Goal: Task Accomplishment & Management: Use online tool/utility

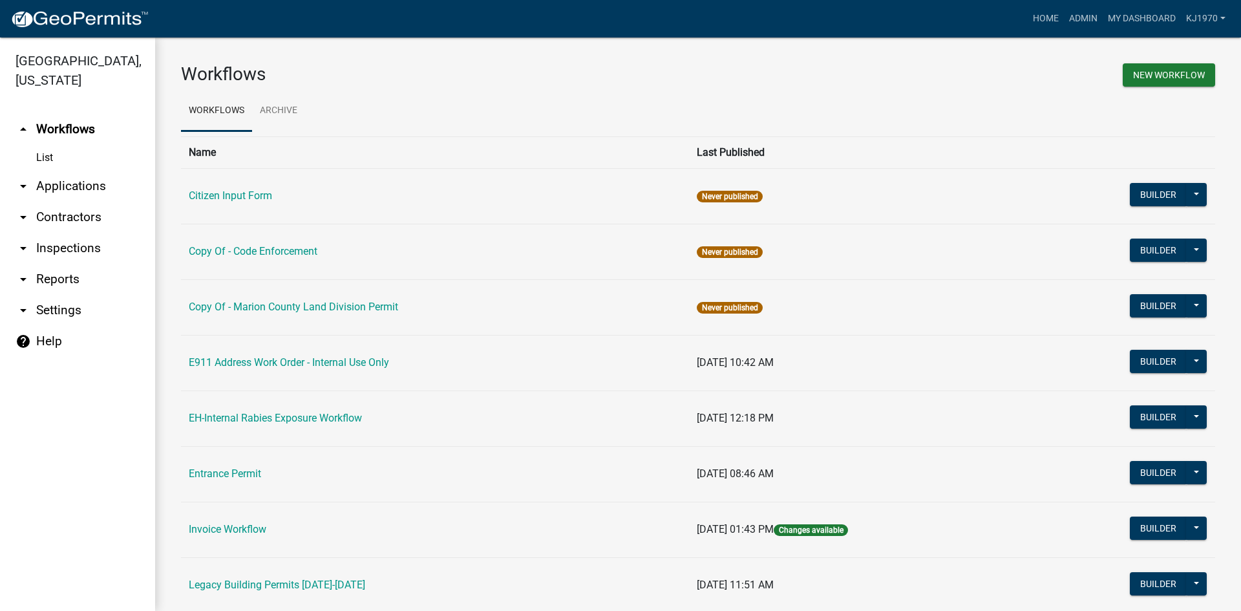
click at [88, 171] on link "arrow_drop_down Applications" at bounding box center [77, 186] width 155 height 31
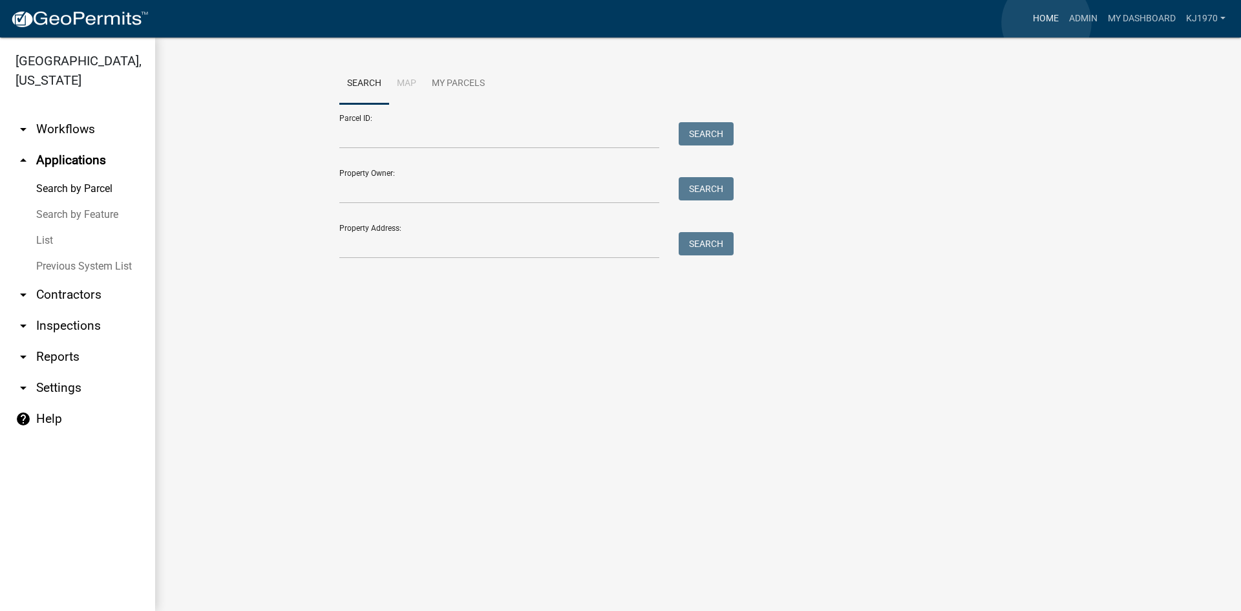
click at [1046, 23] on link "Home" at bounding box center [1046, 18] width 36 height 25
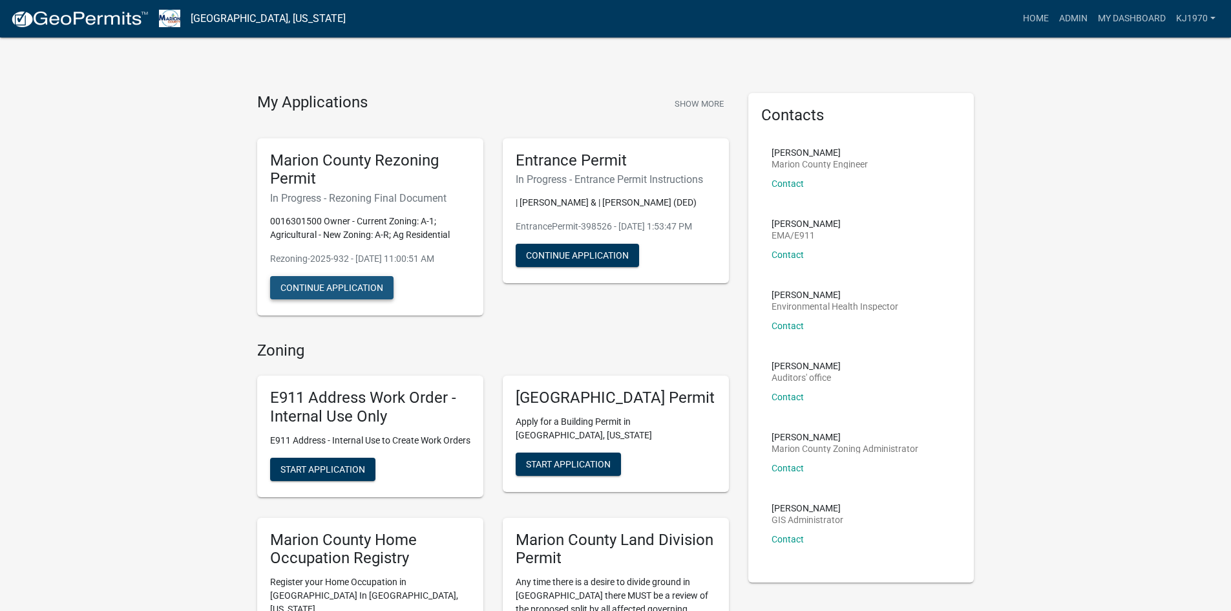
click at [312, 287] on button "Continue Application" at bounding box center [331, 287] width 123 height 23
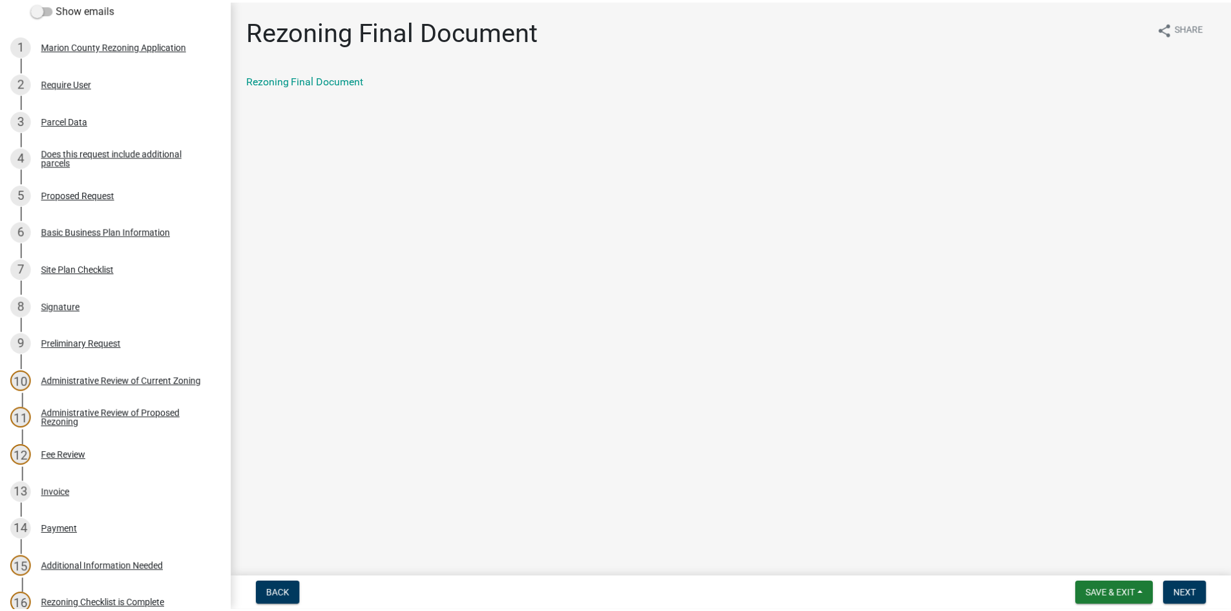
scroll to position [106, 0]
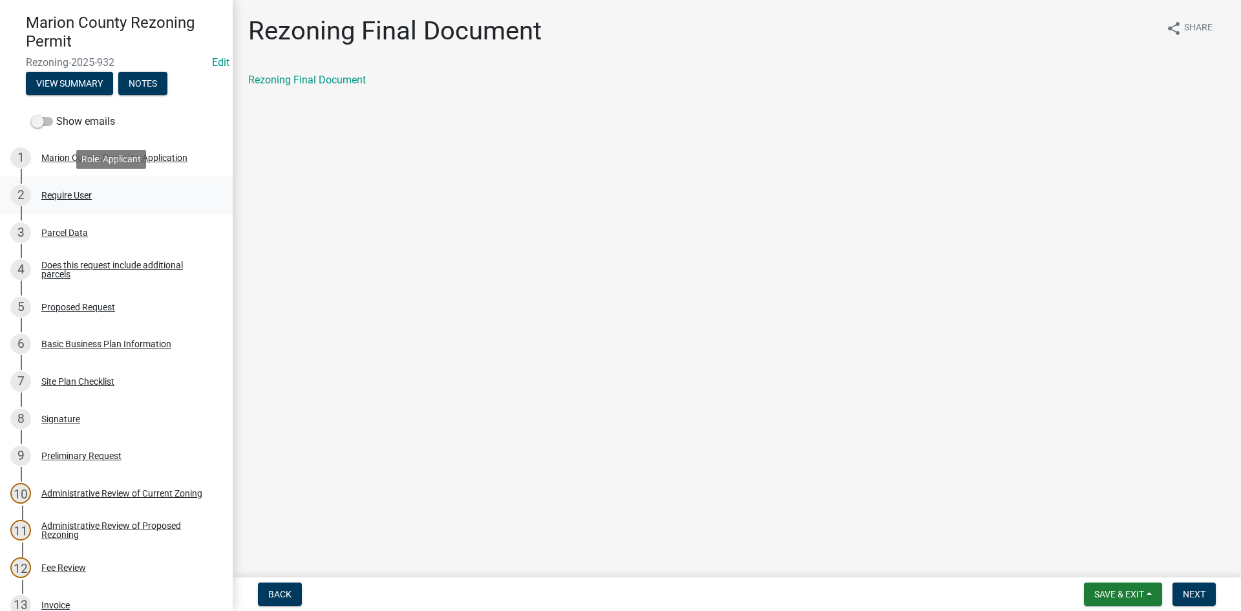
click at [60, 195] on div "Require User" at bounding box center [66, 195] width 50 height 9
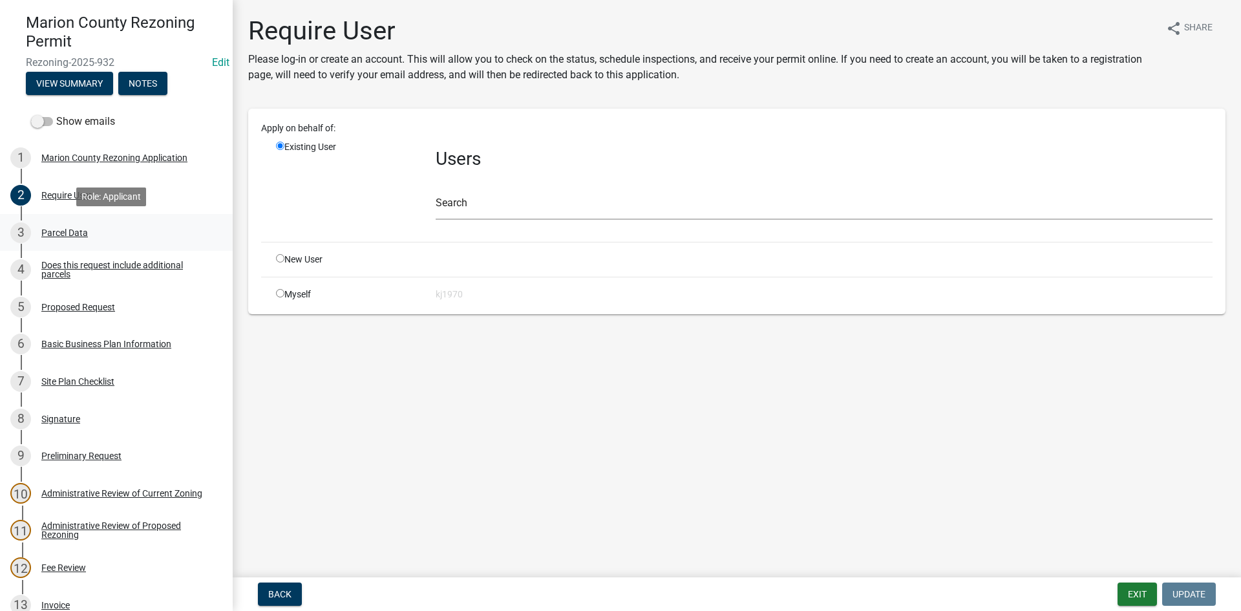
click at [58, 237] on div "Parcel Data" at bounding box center [64, 232] width 47 height 9
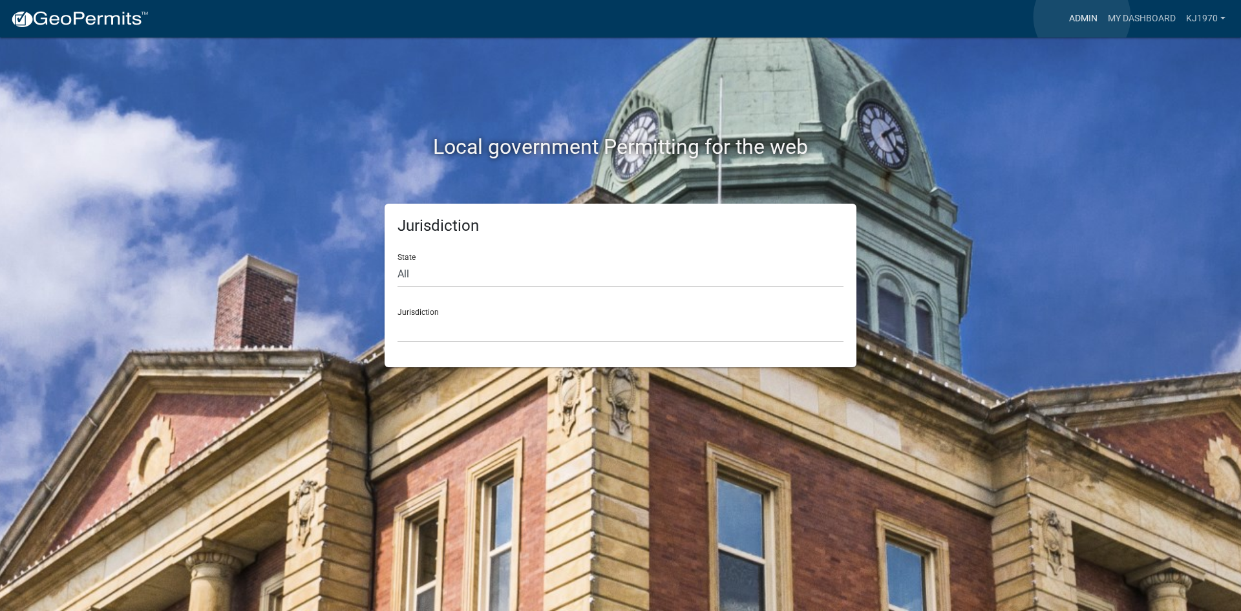
click at [1082, 17] on link "Admin" at bounding box center [1083, 18] width 39 height 25
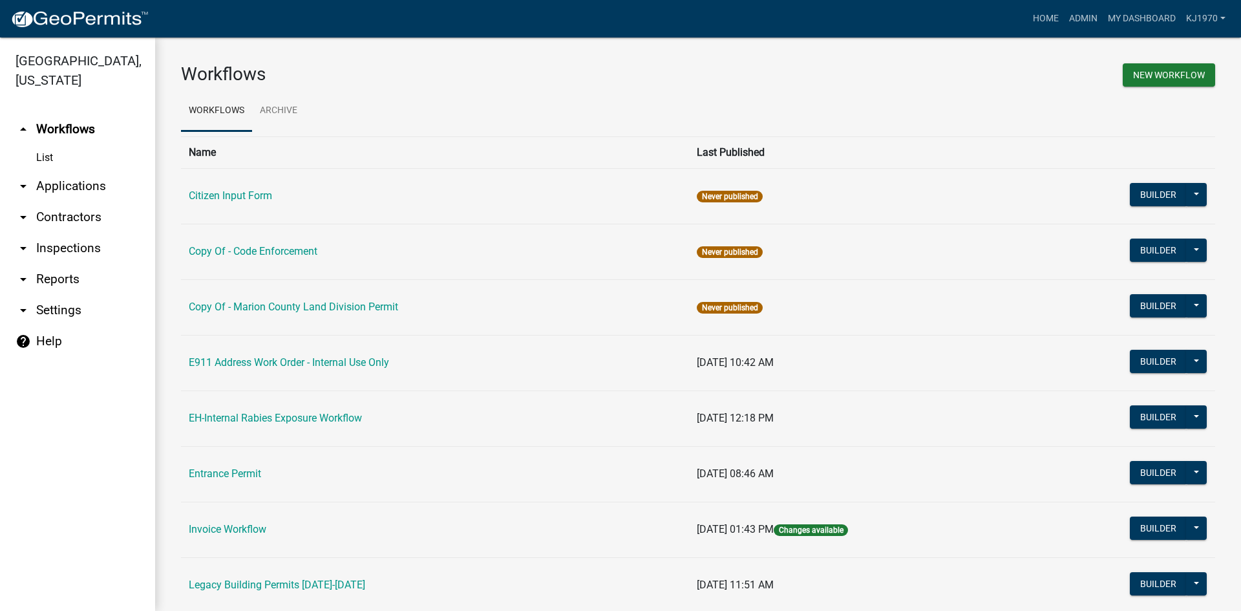
click at [91, 171] on link "arrow_drop_down Applications" at bounding box center [77, 186] width 155 height 31
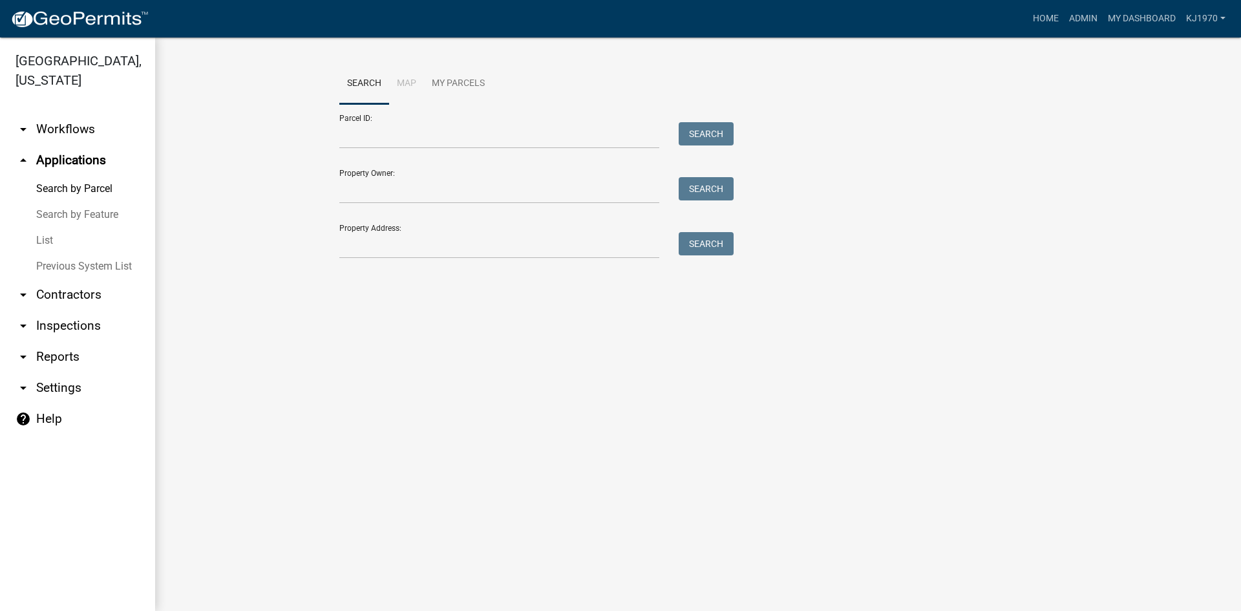
click at [45, 228] on link "List" at bounding box center [77, 241] width 155 height 26
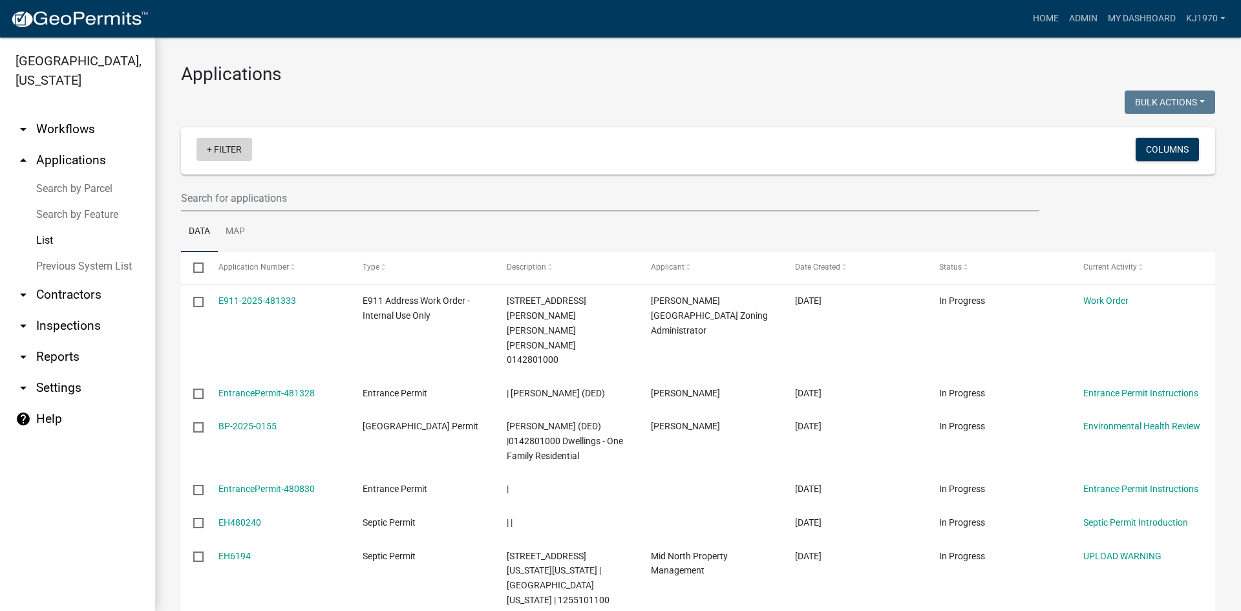
click at [224, 146] on link "+ Filter" at bounding box center [224, 149] width 56 height 23
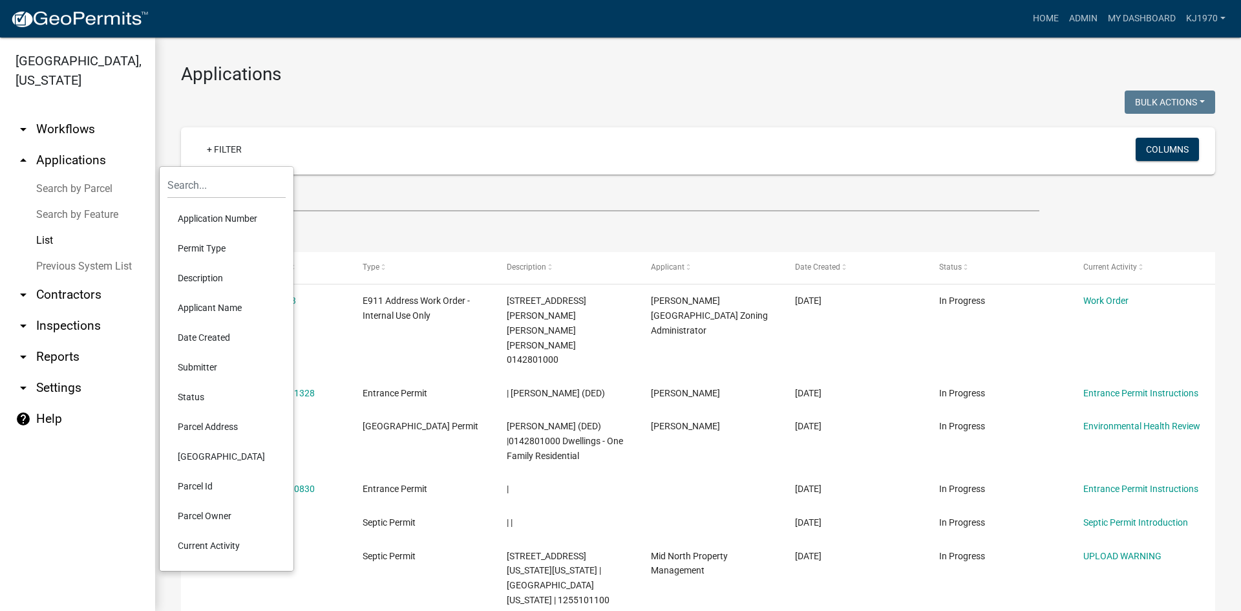
click at [188, 248] on li "Permit Type" at bounding box center [226, 248] width 118 height 30
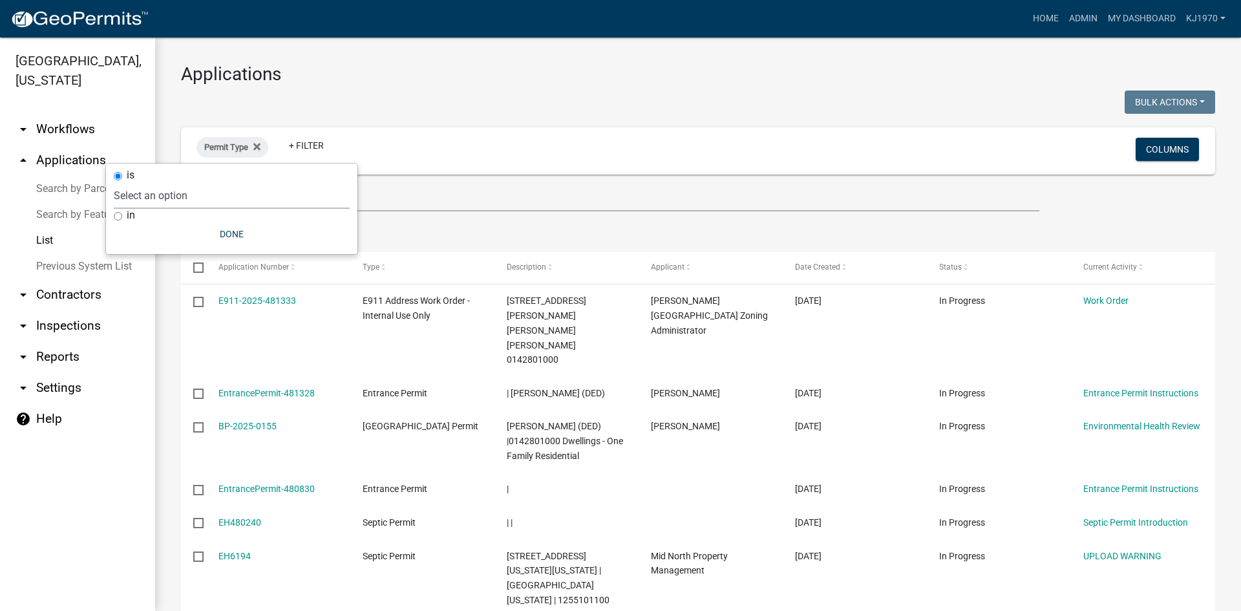
click at [187, 192] on select "Select an option Citizen Input Form Copy Of - Code Enforcement Copy Of - [GEOGR…" at bounding box center [232, 195] width 236 height 27
click at [413, 107] on div at bounding box center [434, 103] width 527 height 27
